Goal: Information Seeking & Learning: Find specific fact

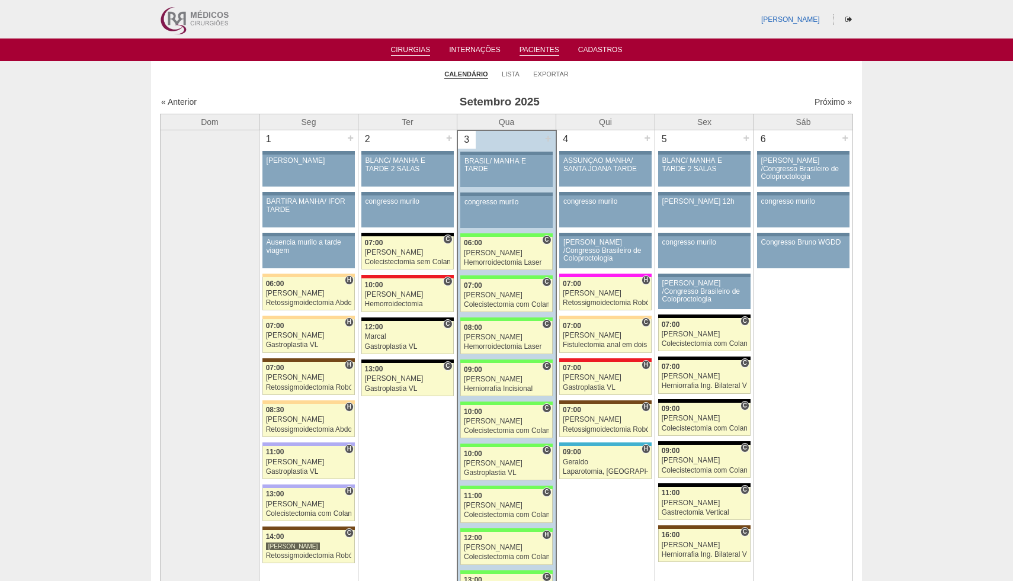
click at [548, 56] on ul "Cirurgias Internações Pacientes Cadastros" at bounding box center [506, 50] width 1013 height 23
click at [538, 52] on link "Pacientes" at bounding box center [540, 51] width 40 height 10
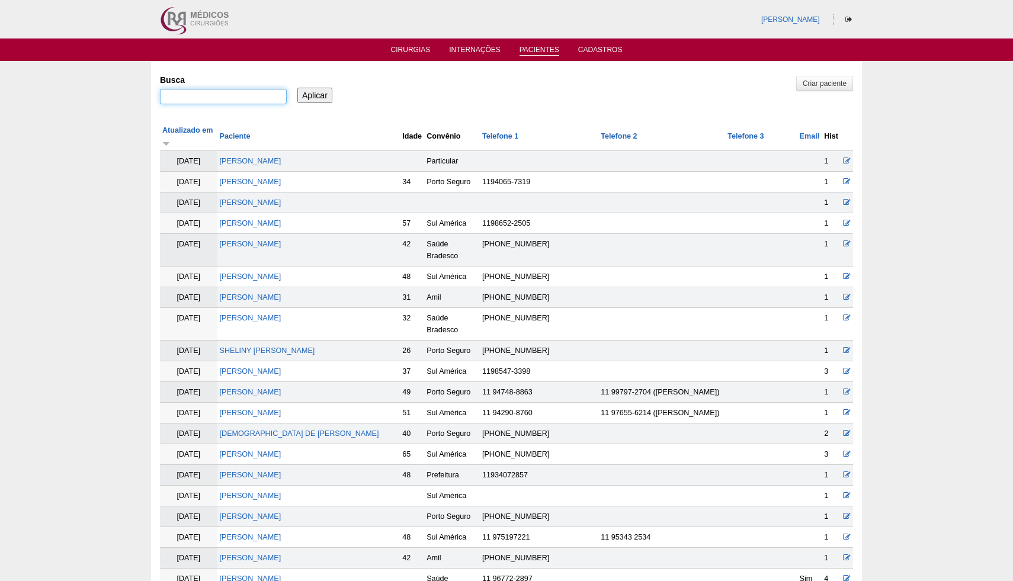
click at [184, 100] on input "Busca" at bounding box center [223, 96] width 127 height 15
paste input "[PERSON_NAME]"
type input "[PERSON_NAME]"
click at [322, 98] on input "Aplicar" at bounding box center [314, 95] width 35 height 15
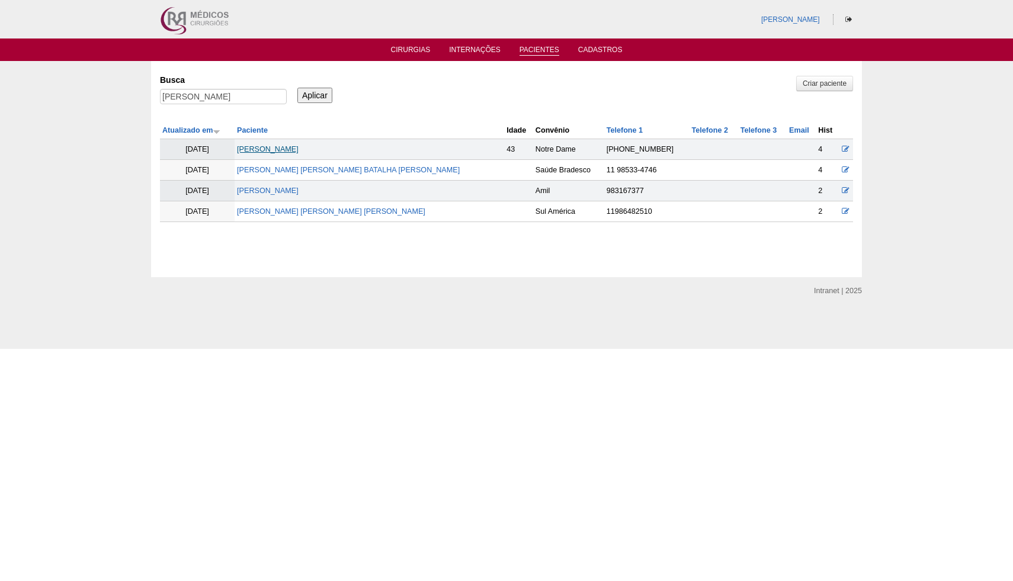
click at [299, 146] on link "[PERSON_NAME]" at bounding box center [268, 149] width 62 height 8
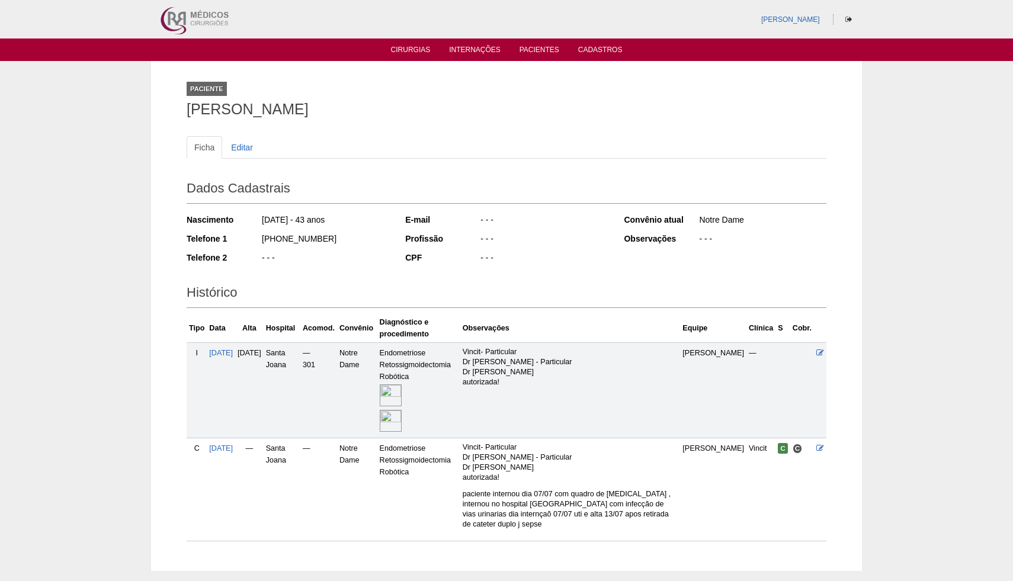
click at [402, 397] on img at bounding box center [391, 395] width 22 height 22
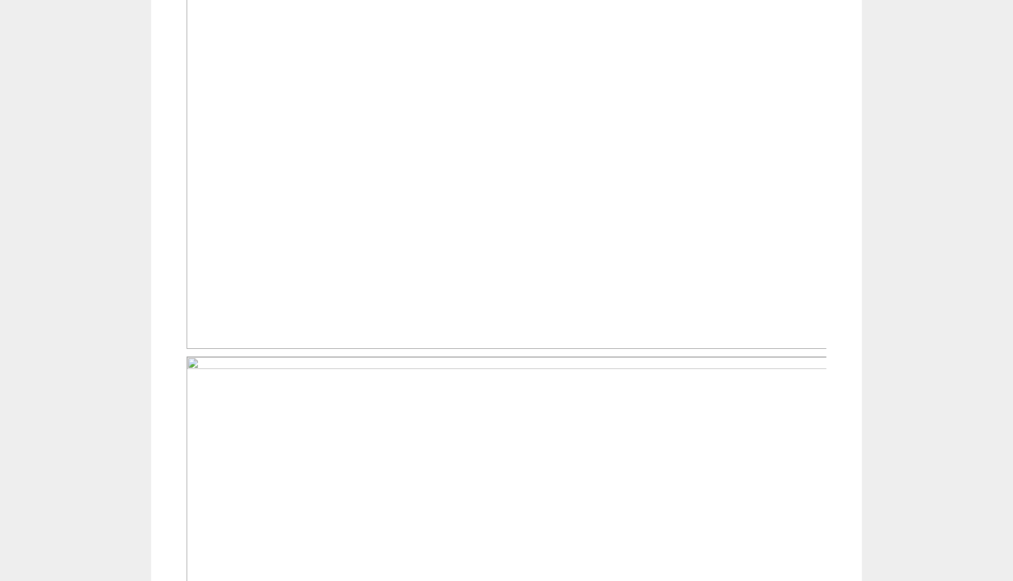
scroll to position [508, 0]
click at [500, 293] on img at bounding box center [507, 110] width 641 height 481
